Goal: Find contact information: Find contact information

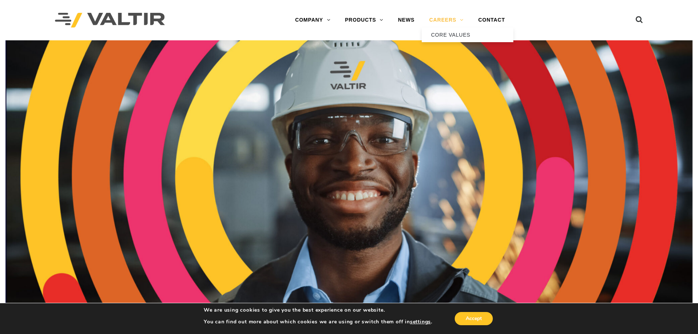
click at [457, 22] on link "CAREERS" at bounding box center [446, 20] width 49 height 15
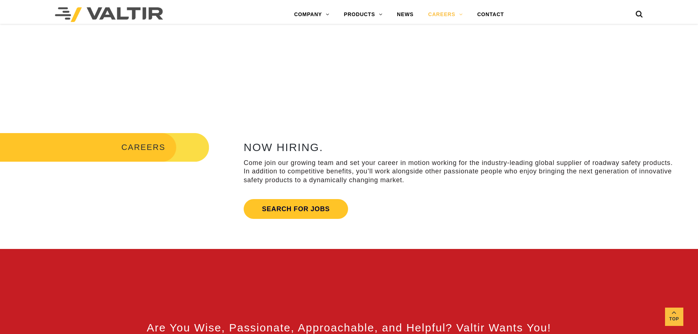
scroll to position [293, 0]
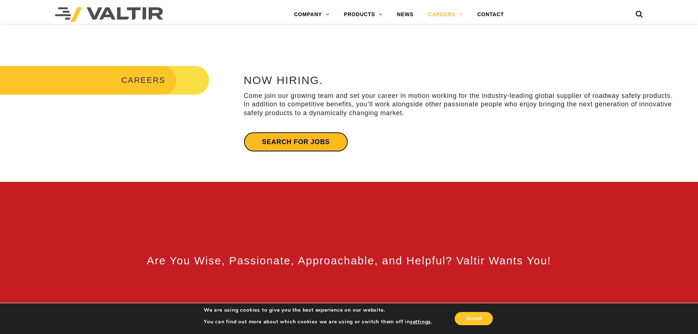
click at [290, 139] on link "Search for jobs" at bounding box center [296, 142] width 104 height 20
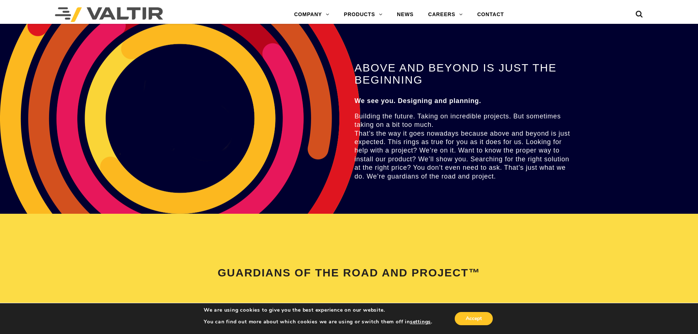
scroll to position [1392, 0]
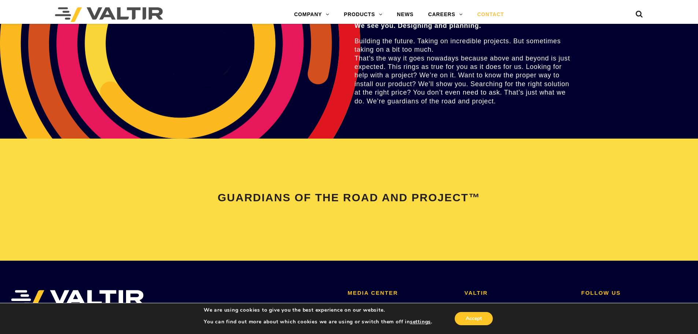
click at [488, 15] on link "CONTACT" at bounding box center [490, 14] width 41 height 15
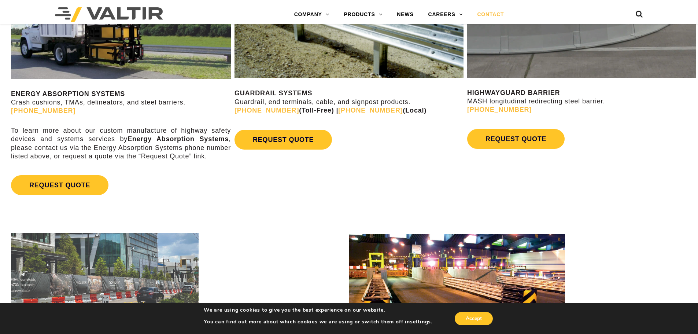
scroll to position [471, 0]
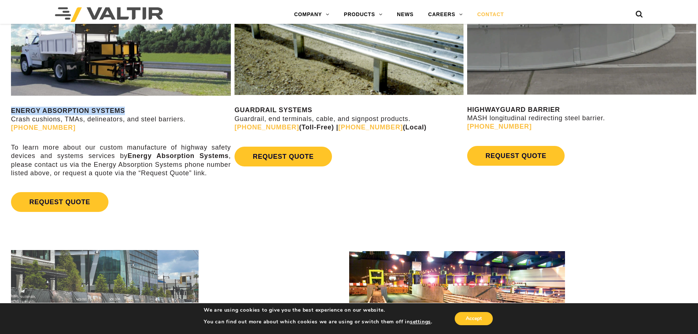
drag, startPoint x: 128, startPoint y: 109, endPoint x: 11, endPoint y: 105, distance: 117.3
click at [11, 105] on div "ENERGY ABSORPTION SYSTEMS Crash cushions, TMAs, delineators, and steel barriers…" at bounding box center [121, 98] width 220 height 236
copy strong "ENERGY ABSORPTION SYSTEMS"
